Goal: Transaction & Acquisition: Purchase product/service

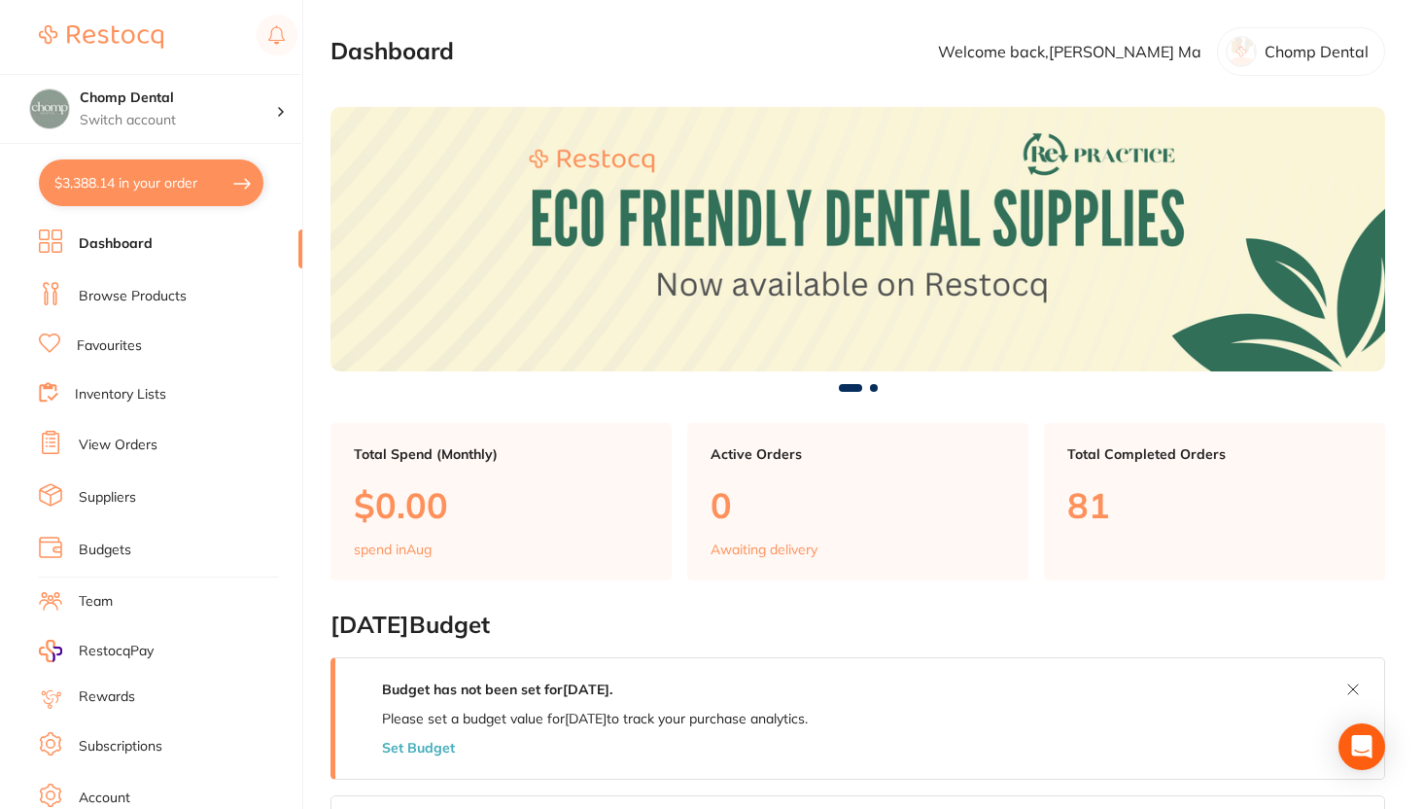
click at [157, 185] on button "$3,388.14 in your order" at bounding box center [151, 182] width 225 height 47
checkbox input "true"
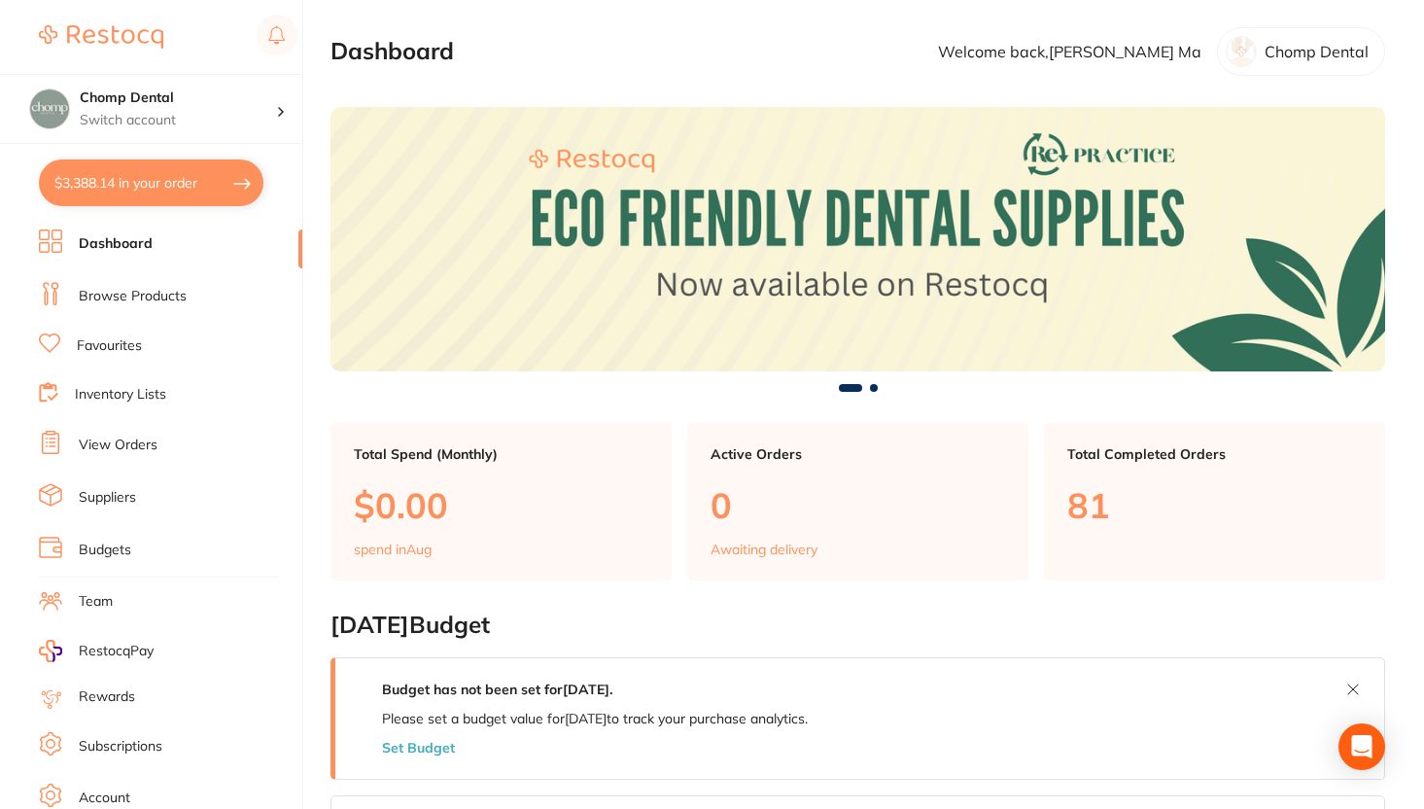
checkbox input "true"
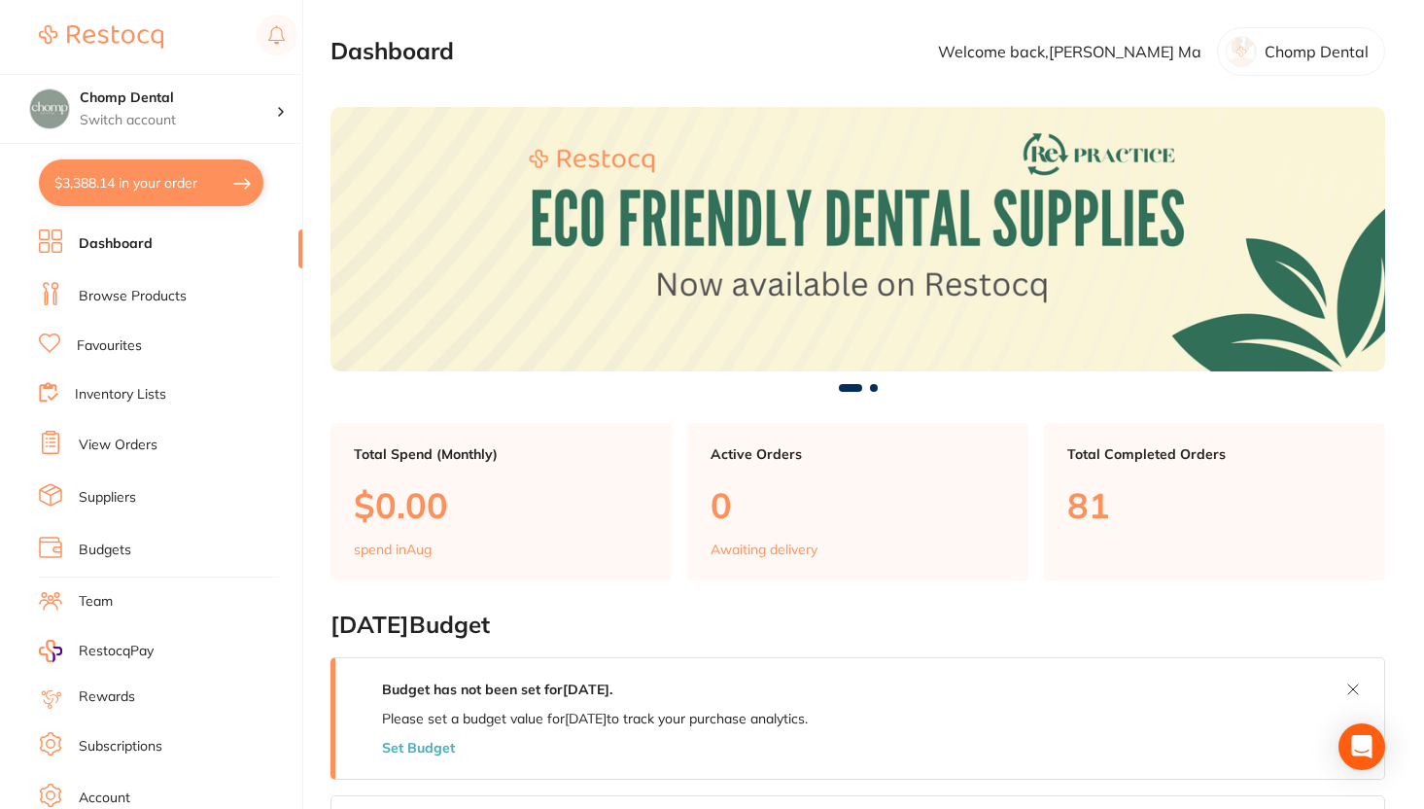
checkbox input "true"
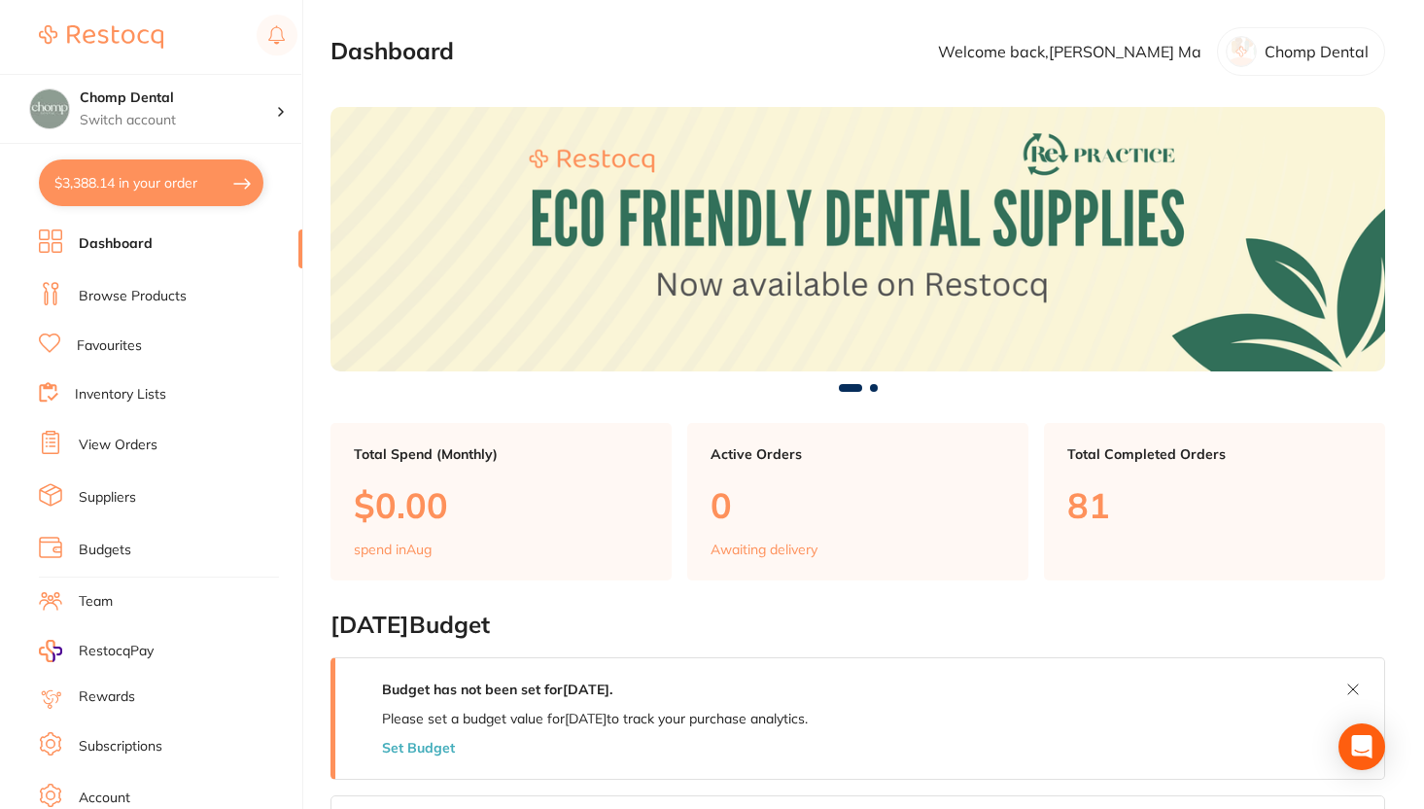
checkbox input "true"
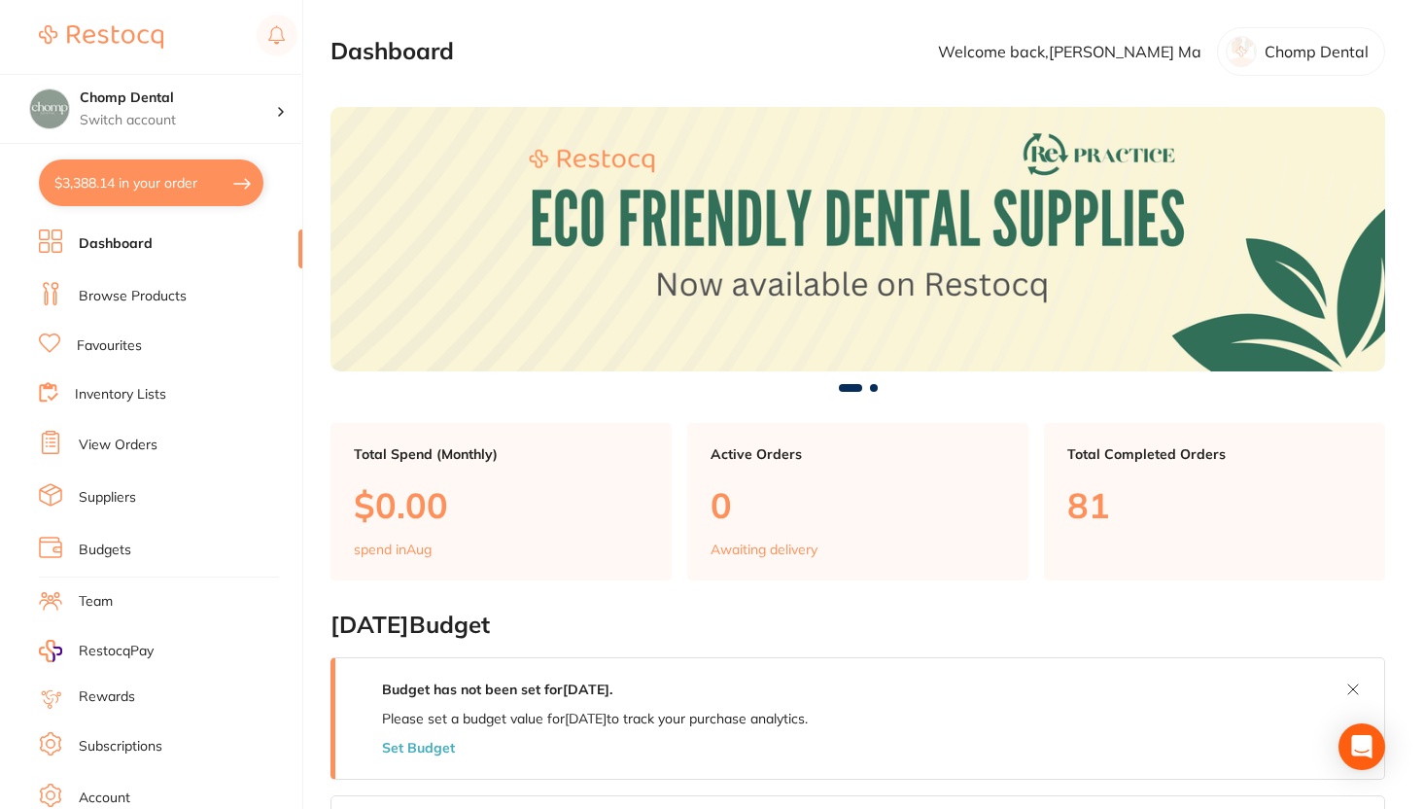
checkbox input "true"
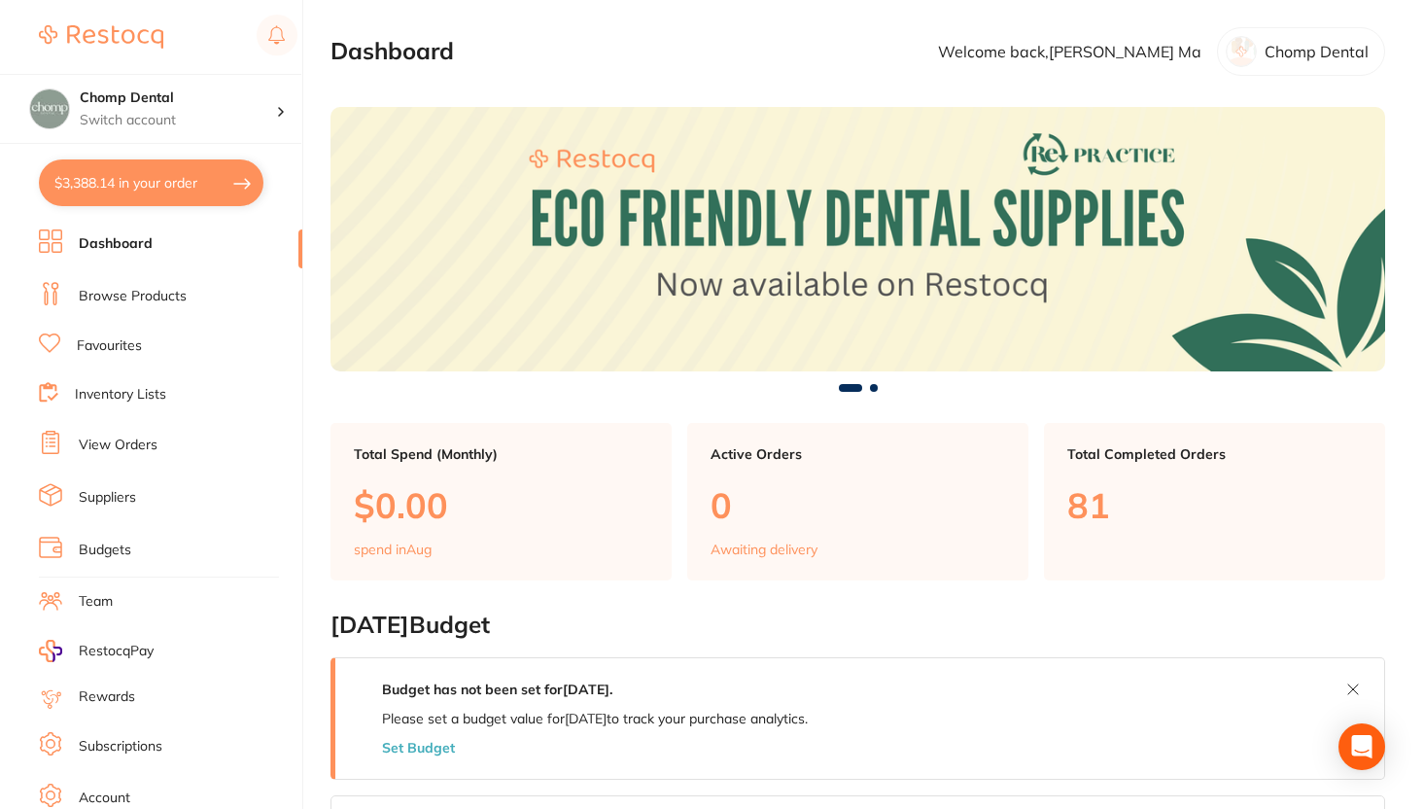
checkbox input "true"
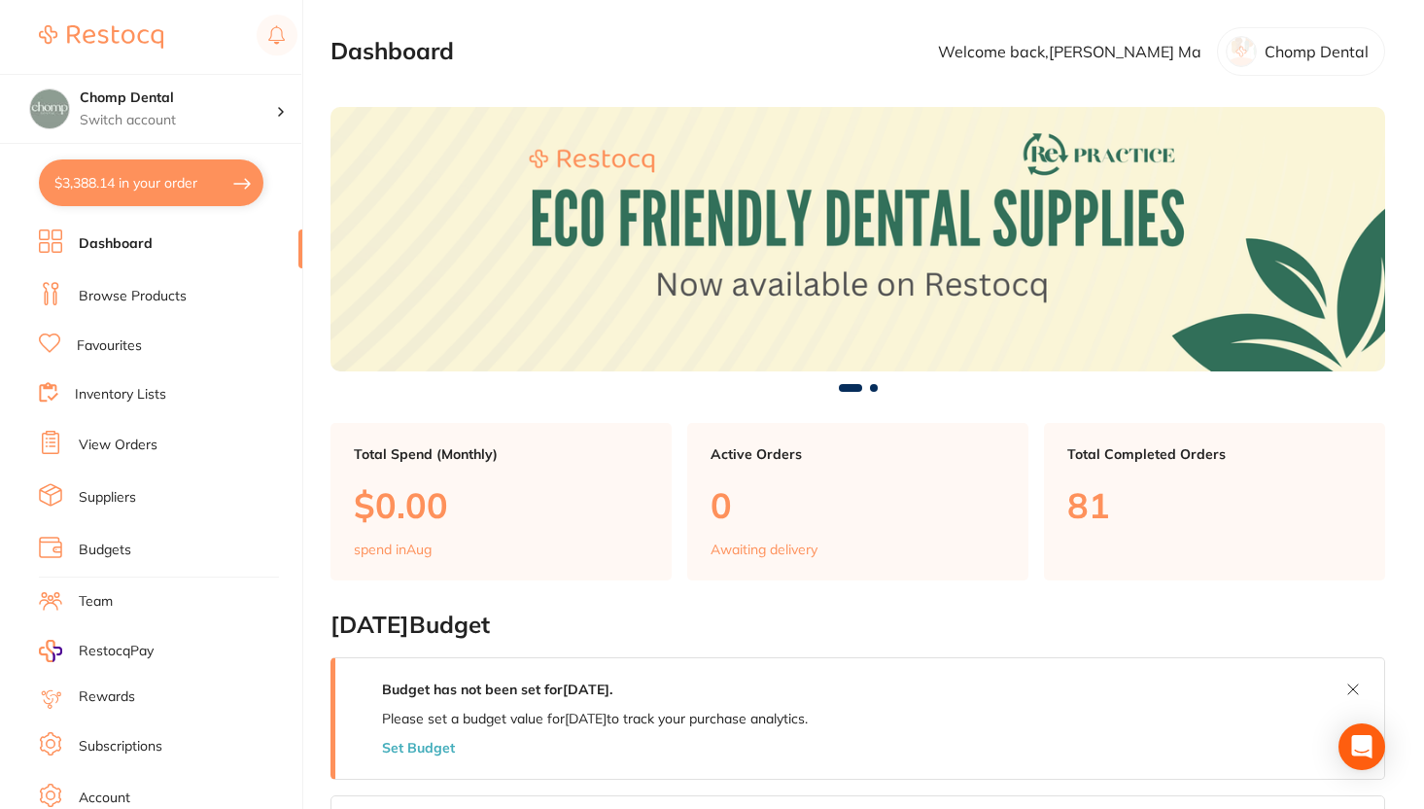
checkbox input "true"
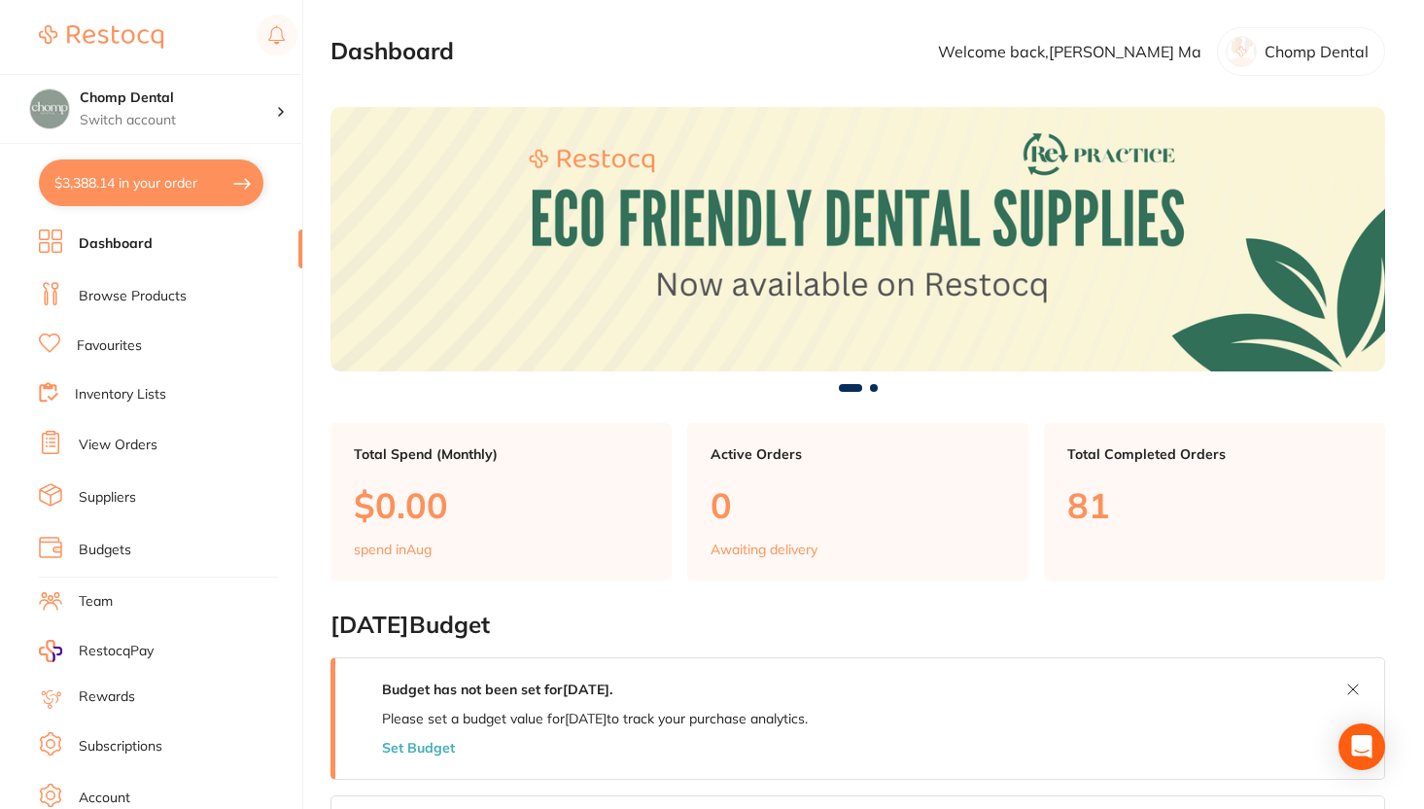
checkbox input "true"
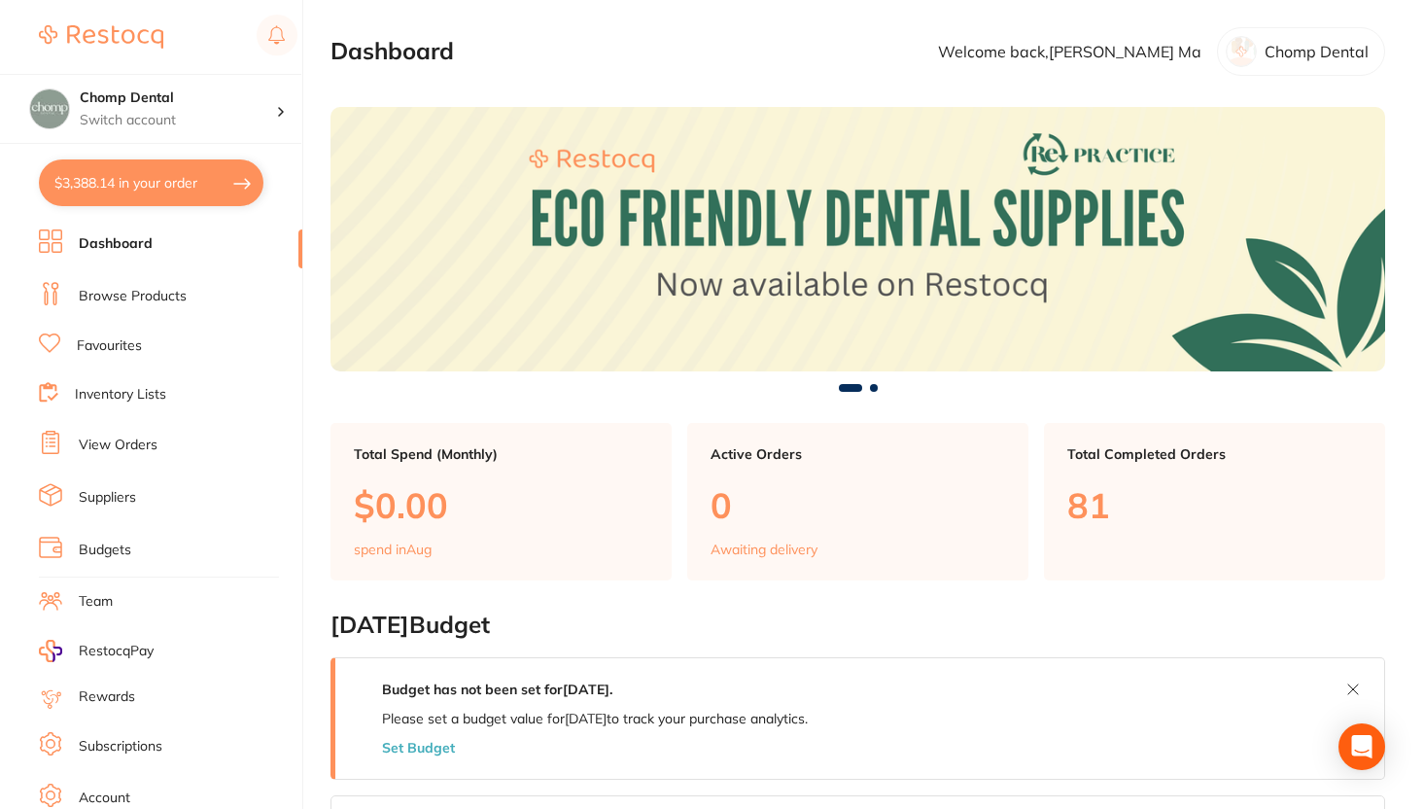
checkbox input "true"
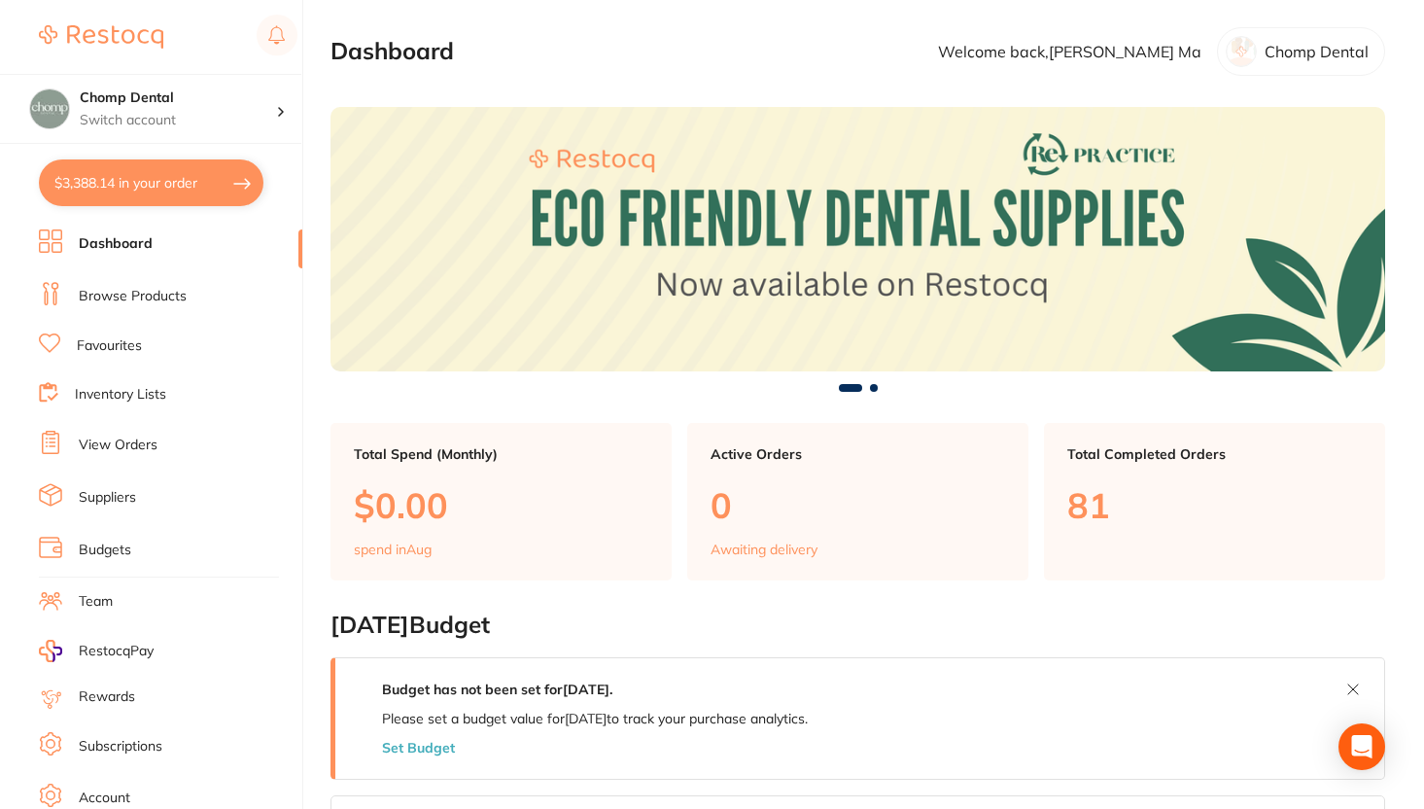
checkbox input "true"
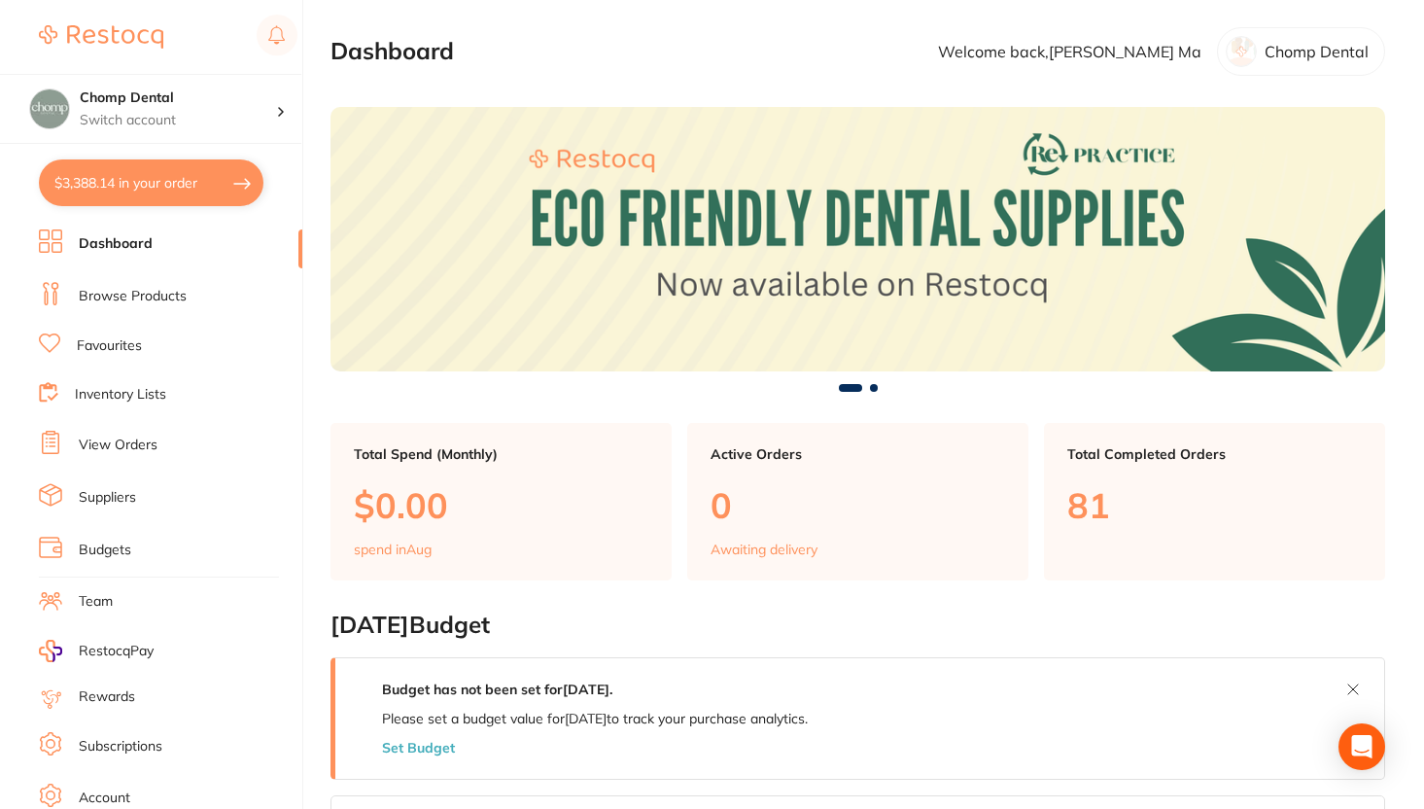
checkbox input "true"
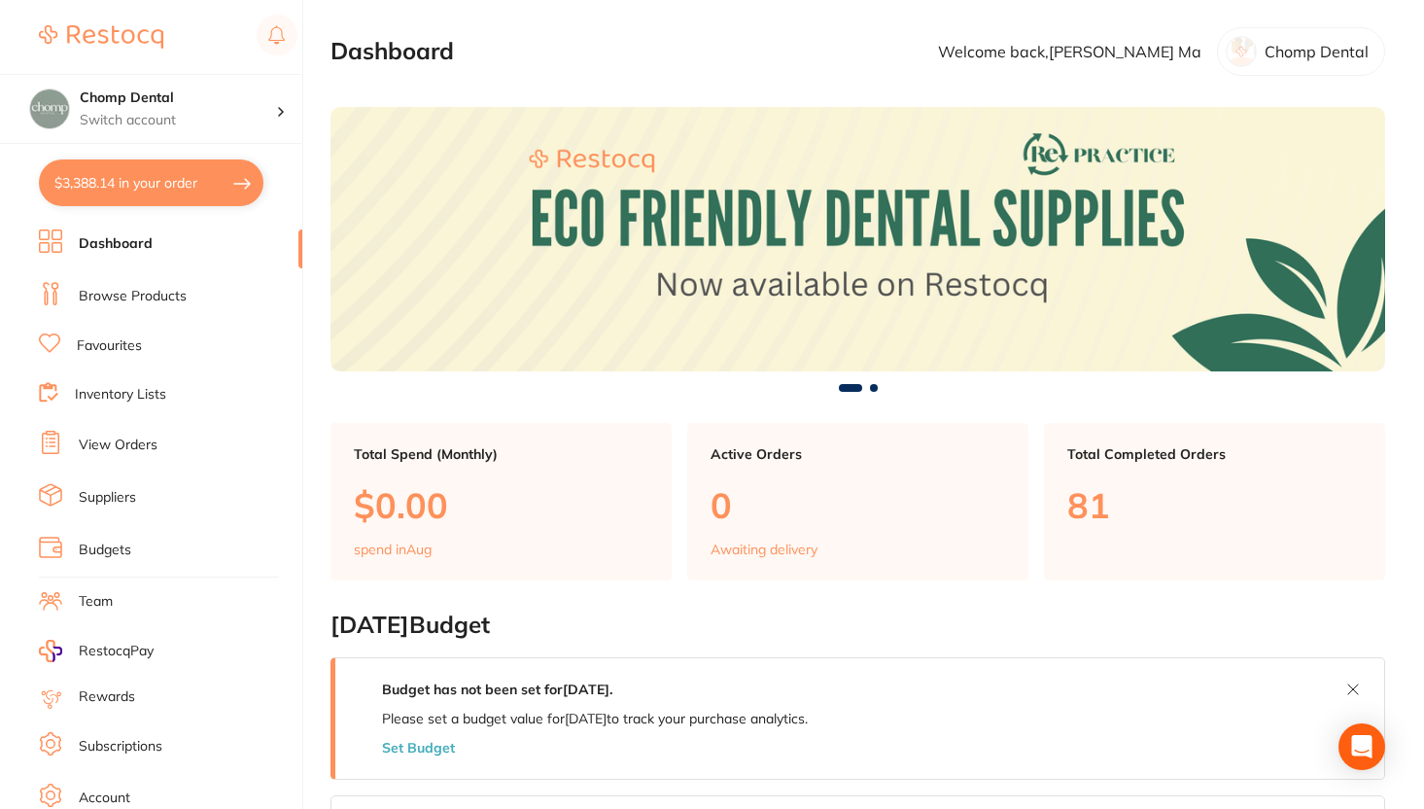
checkbox input "true"
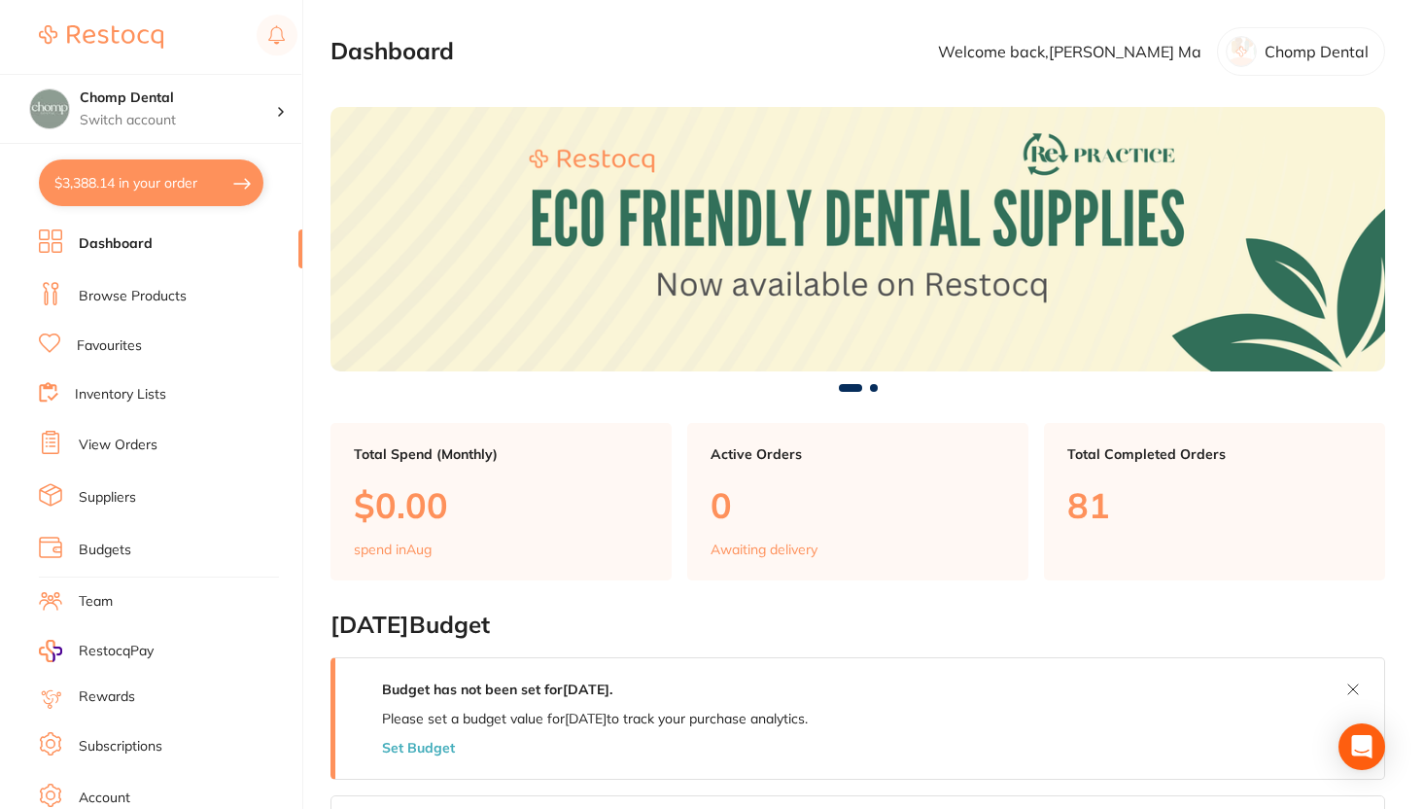
checkbox input "true"
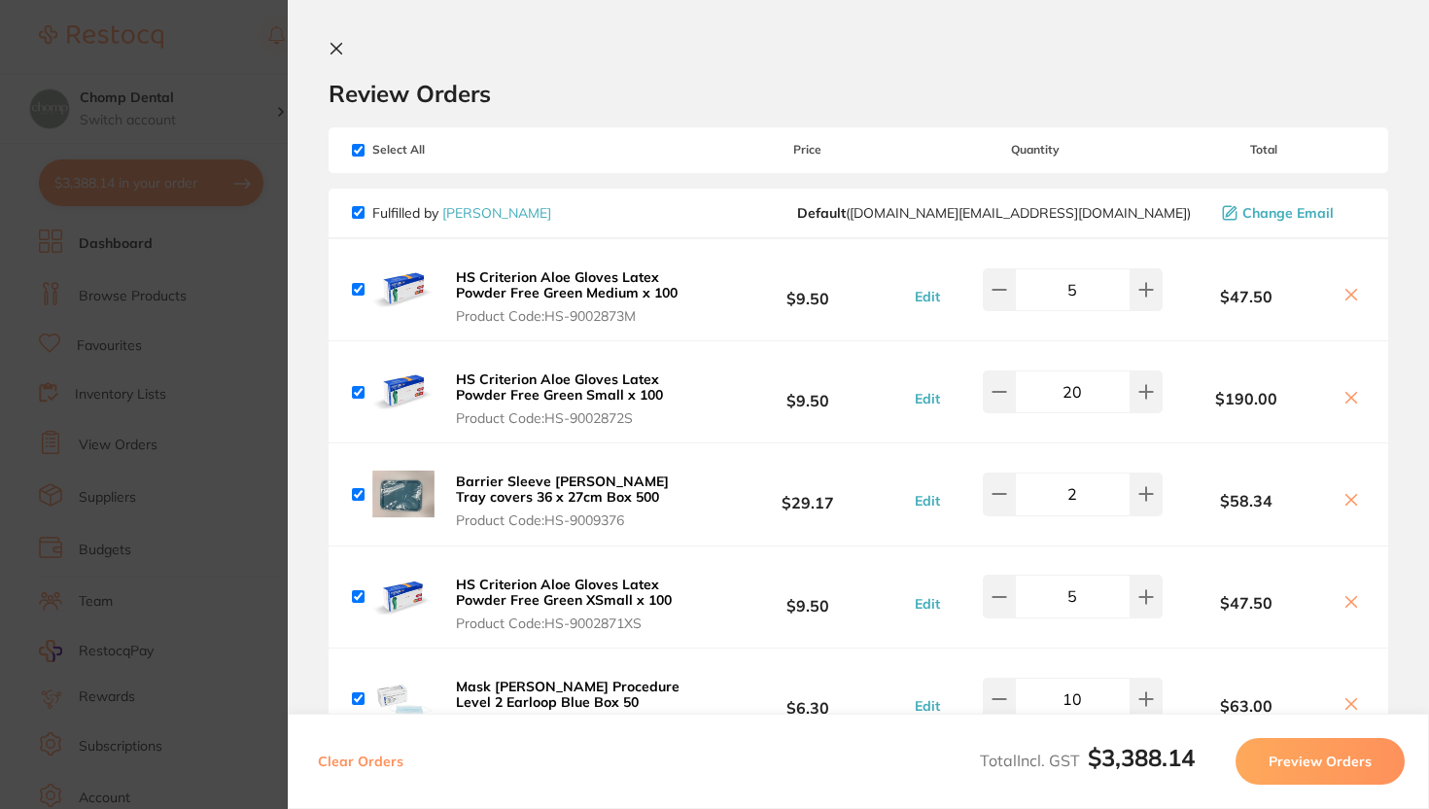
click at [343, 46] on icon at bounding box center [337, 49] width 16 height 16
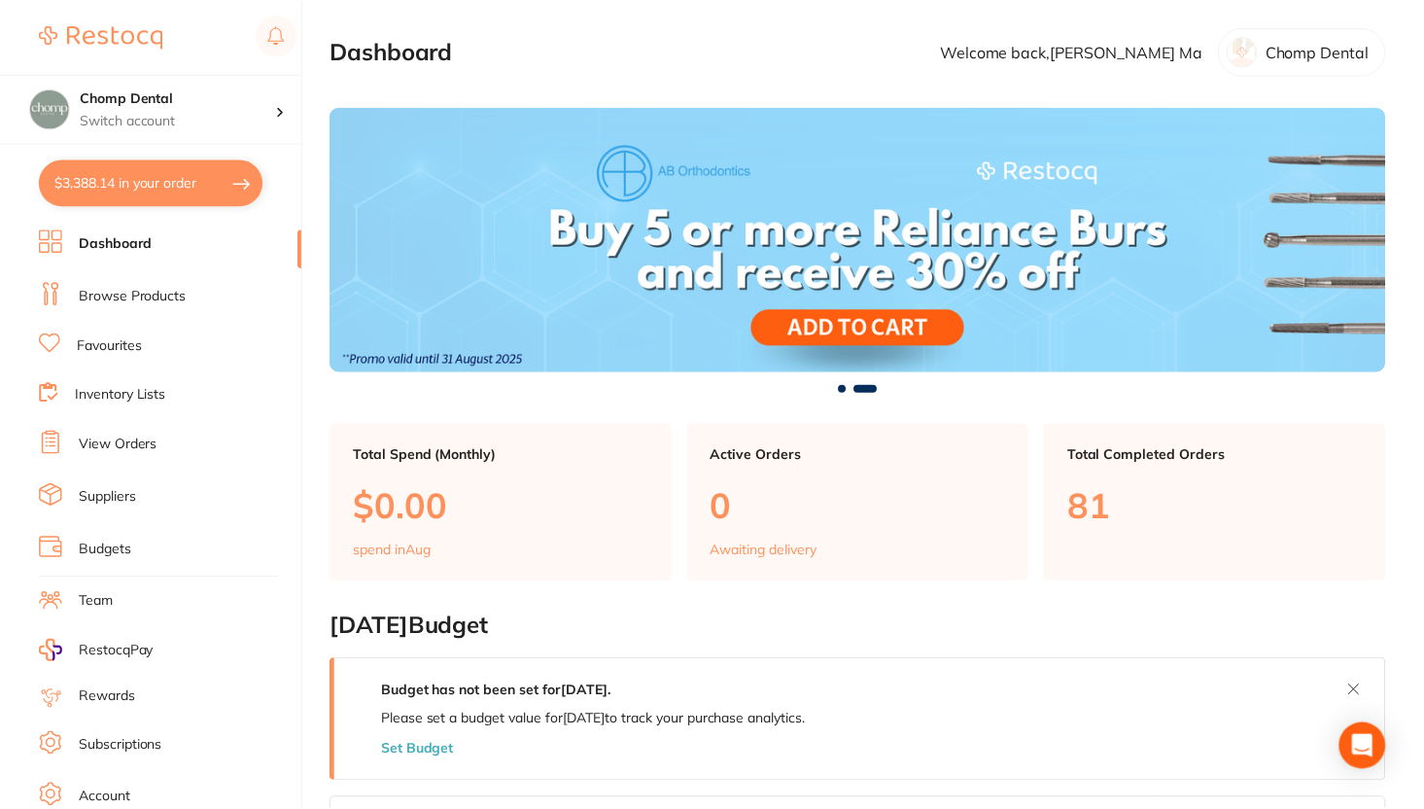
scroll to position [1, 0]
